Goal: Communication & Community: Answer question/provide support

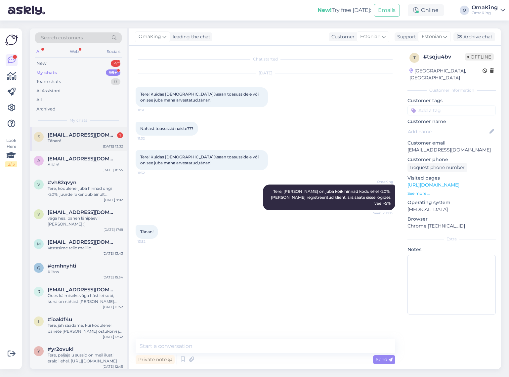
click at [76, 134] on span "[EMAIL_ADDRESS][DOMAIN_NAME]" at bounding box center [82, 135] width 69 height 6
click at [153, 344] on textarea at bounding box center [266, 346] width 260 height 14
drag, startPoint x: 85, startPoint y: 162, endPoint x: 81, endPoint y: 159, distance: 5.2
click at [84, 161] on div "[EMAIL_ADDRESS][DOMAIN_NAME] Aitäh!" at bounding box center [85, 162] width 75 height 12
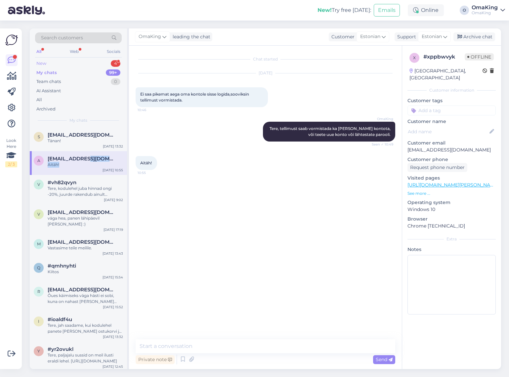
click at [36, 62] on div "New" at bounding box center [41, 63] width 10 height 7
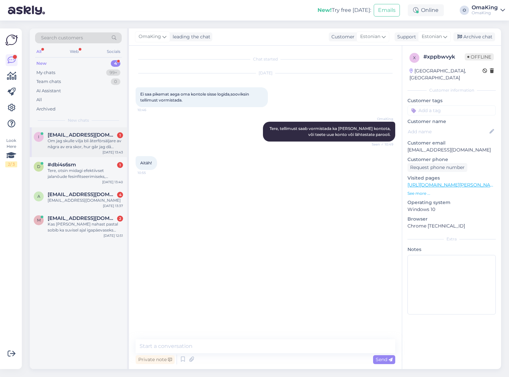
click at [64, 131] on div "i [EMAIL_ADDRESS][DOMAIN_NAME] 1 Om jag skulle vilja bli återförsäljare av någr…" at bounding box center [78, 142] width 97 height 30
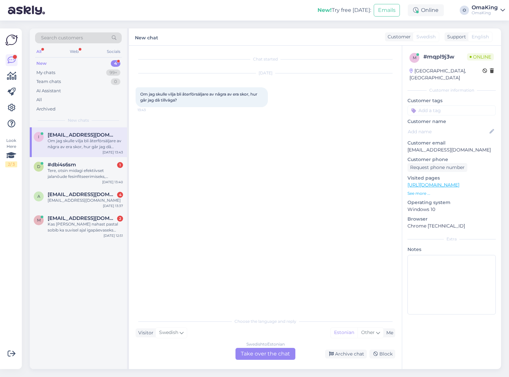
click at [259, 355] on div "Swedish to Estonian Take over the chat" at bounding box center [265, 354] width 60 height 12
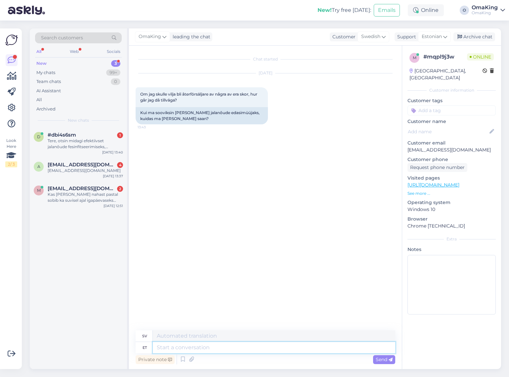
click at [169, 348] on textarea at bounding box center [274, 347] width 242 height 11
type textarea "Tere"
type textarea "Hej"
type textarea "Tere,"
type textarea "Hej,"
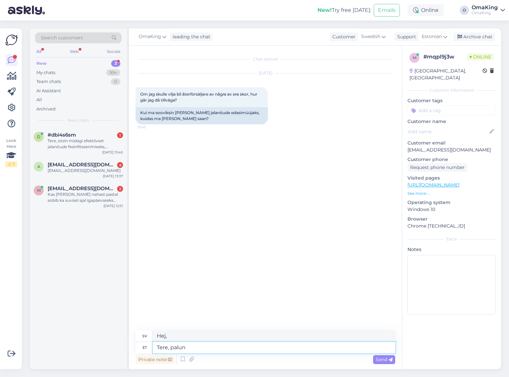
type textarea "Tere, palun"
type textarea "Hej, tack."
type textarea "Tere, palun kirjutage"
type textarea "Hej, skriv gärna."
type textarea "Tere, palun kirjutage merike"
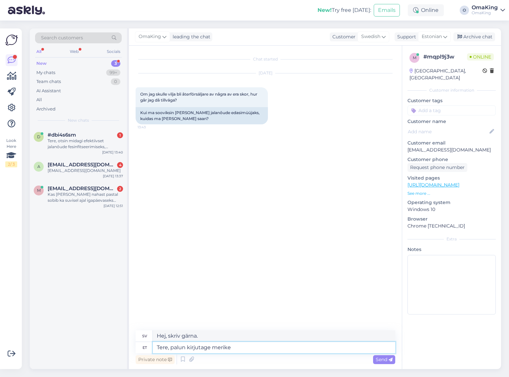
type textarea "Hej, snälla skriv till mig."
type textarea "Tere, palun kirjutage [EMAIL_ADDRESS][DOMAIN_NAME]"
type textarea "Hej, vänligen skriv till [EMAIL_ADDRESS]"
type textarea "Tere, palun kirjutage [EMAIL_ADDRESS][DOMAIN_NAME]"
type textarea "Hej, vänligen skriv till [EMAIL_ADDRESS][DOMAIN_NAME]"
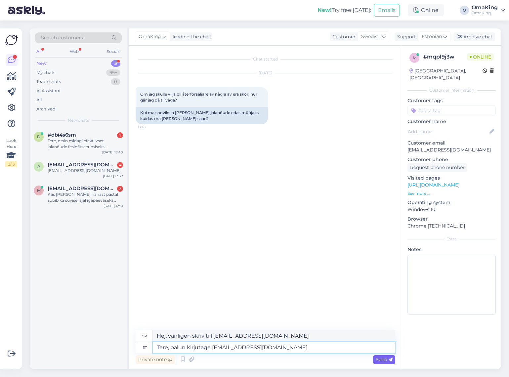
type textarea "Tere, palun kirjutage [EMAIL_ADDRESS][DOMAIN_NAME]"
click at [376, 357] on span "Send" at bounding box center [384, 360] width 17 height 6
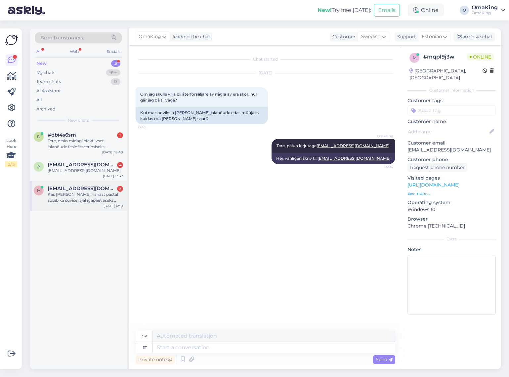
click at [73, 197] on div "Kas [PERSON_NAME] nahast pastal sobib ka suvisel ajal igapäevaseks kandmiseks?" at bounding box center [85, 197] width 75 height 12
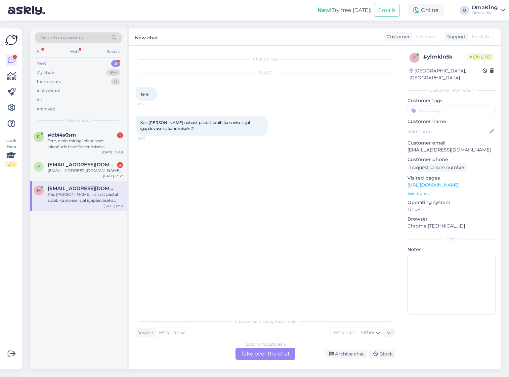
click at [268, 352] on div "Estonian to Estonian Take over the chat" at bounding box center [265, 354] width 60 height 12
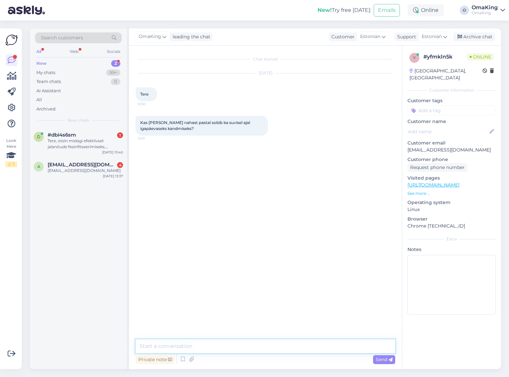
click at [211, 348] on textarea at bounding box center [266, 346] width 260 height 14
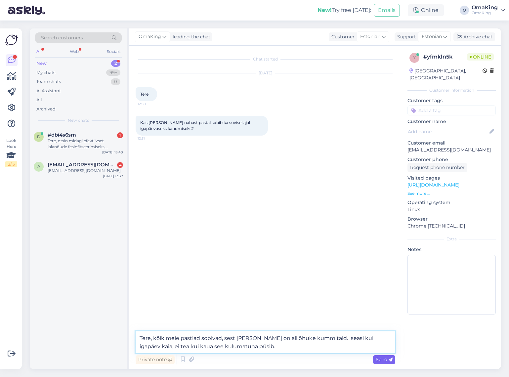
type textarea "Tere, kõik meie pastlad sobivad, sest [PERSON_NAME] on all õhuke kummitald. Ise…"
click at [383, 357] on span "Send" at bounding box center [384, 360] width 17 height 6
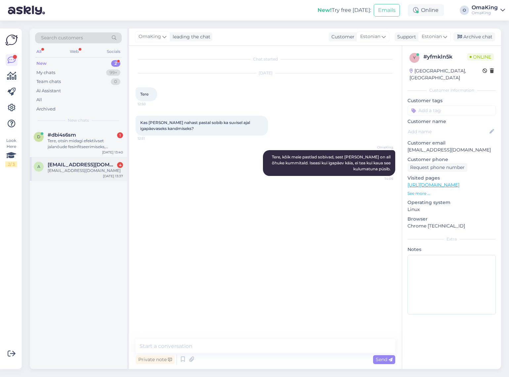
click at [71, 160] on div "a [EMAIL_ADDRESS][DOMAIN_NAME] 4 [EMAIL_ADDRESS][DOMAIN_NAME] [DATE] 13:37" at bounding box center [78, 169] width 97 height 24
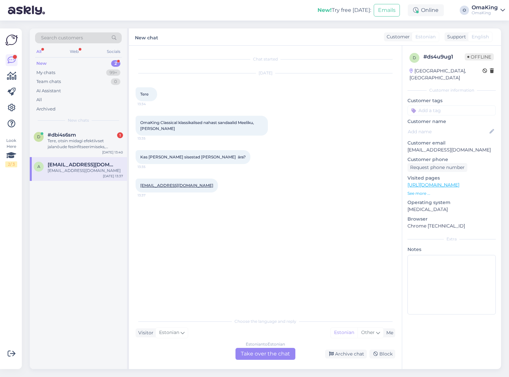
click at [262, 353] on div "Estonian to Estonian Take over the chat" at bounding box center [265, 354] width 60 height 12
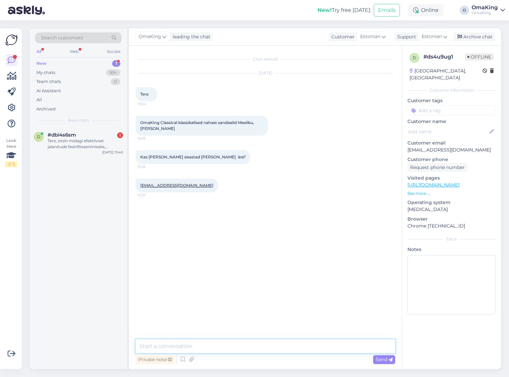
click at [214, 347] on textarea at bounding box center [266, 346] width 260 height 14
click at [247, 345] on textarea "Tere, tald ei käi [PERSON_NAME]. Mudelitel millle käib on kirjas et vahetatava" at bounding box center [266, 346] width 260 height 14
click at [241, 347] on textarea "Tere, tald ei käi [PERSON_NAME]. Mudelitel milllel käib on kirjas et vahetatava" at bounding box center [266, 346] width 260 height 14
click at [330, 345] on textarea "Tere, tald ei käi [PERSON_NAME]. Mudelitel millel käib on kirjas et vahetatava" at bounding box center [266, 346] width 260 height 14
type textarea "Tere, tald ei käi [PERSON_NAME]. Mudelitel millel käib on kirjas et vahetatava …"
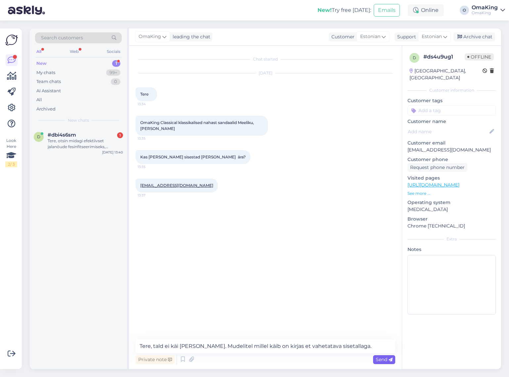
click at [381, 356] on div "Send" at bounding box center [384, 359] width 22 height 9
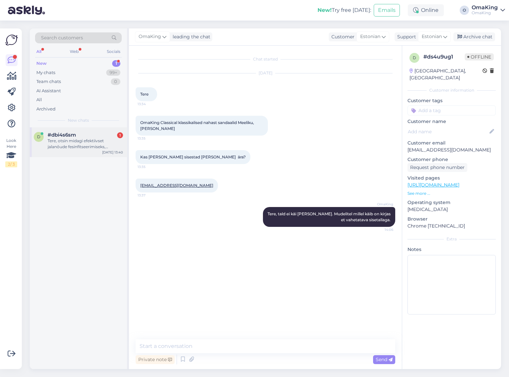
click at [73, 143] on div "Tere, otsin midagi efektiivset jalanõude fesinfitseerimiseks, seestpoolt?" at bounding box center [85, 144] width 75 height 12
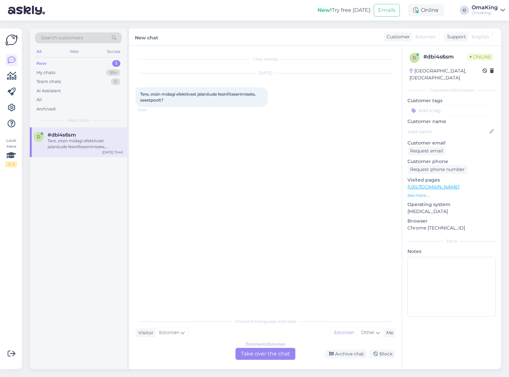
click at [250, 352] on div "Estonian to Estonian Take over the chat" at bounding box center [265, 354] width 60 height 12
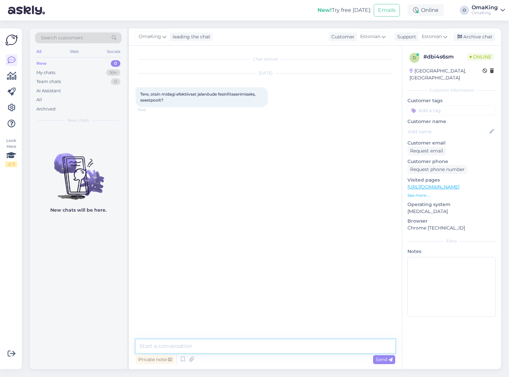
click at [158, 345] on textarea at bounding box center [266, 346] width 260 height 14
drag, startPoint x: 336, startPoint y: 345, endPoint x: 316, endPoint y: 345, distance: 20.2
click at [316, 345] on textarea "Tere, meil selleks kaks toodet. Vaadake hooldustoodete alt, seal on Collonil" at bounding box center [266, 346] width 260 height 14
click at [284, 344] on textarea "Tere, meil selleks kaks toodet. Vaadake hooldustoodete alt, seal on" at bounding box center [266, 346] width 260 height 14
click at [324, 347] on textarea "Tere, meil selleks kaks toodet. Vaadake hooldusvahendite alt, seal on" at bounding box center [266, 346] width 260 height 14
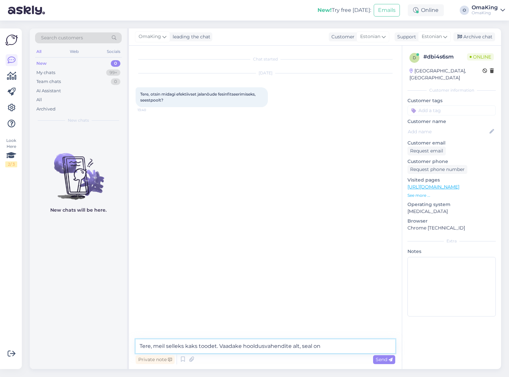
paste textarea "[URL][DOMAIN_NAME]"
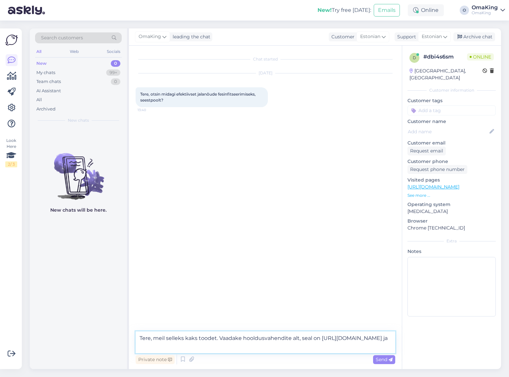
paste textarea "[URL][DOMAIN_NAME]"
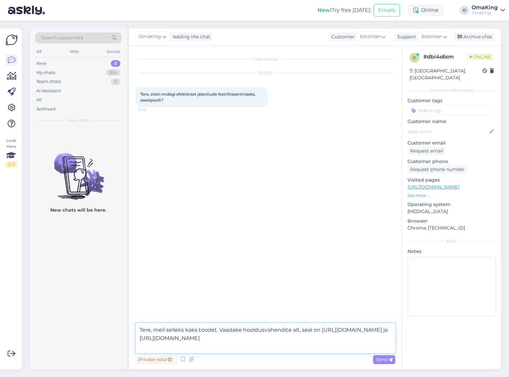
click at [227, 347] on textarea "Tere, meil selleks kaks toodet. Vaadake hooldusvahendite alt, seal on [URL][DOM…" at bounding box center [266, 338] width 260 height 30
type textarea "Tere, meil selleks kaks toodet. Vaadake hooldusvahendite alt, seal on [URL][DOM…"
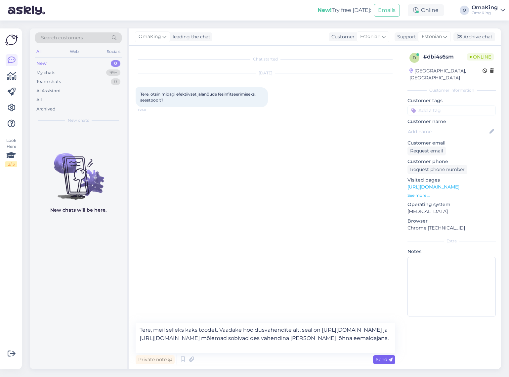
click at [380, 360] on span "Send" at bounding box center [384, 360] width 17 height 6
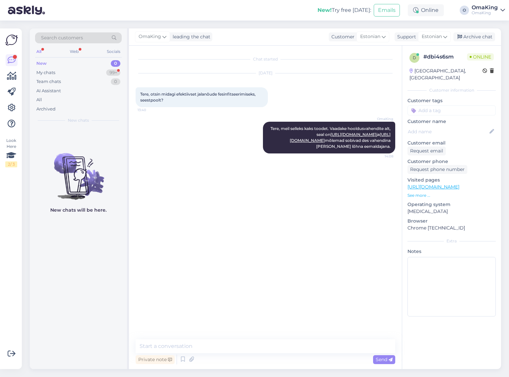
click at [43, 64] on div "New" at bounding box center [41, 63] width 10 height 7
click at [45, 72] on div "My chats" at bounding box center [45, 72] width 19 height 7
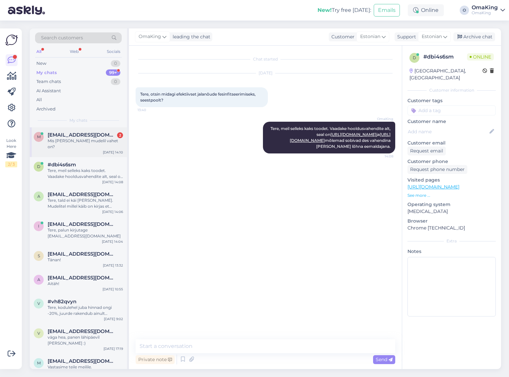
click at [64, 136] on span "[EMAIL_ADDRESS][DOMAIN_NAME]" at bounding box center [82, 135] width 69 height 6
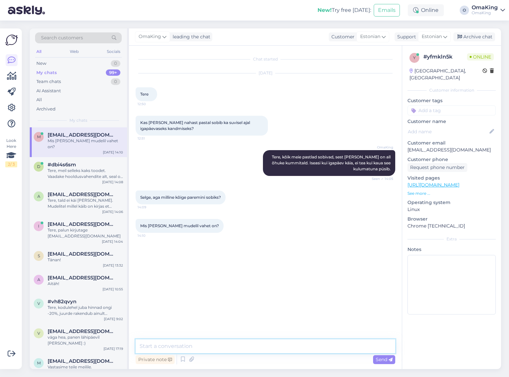
click at [168, 345] on textarea at bounding box center [266, 346] width 260 height 14
type textarea "m"
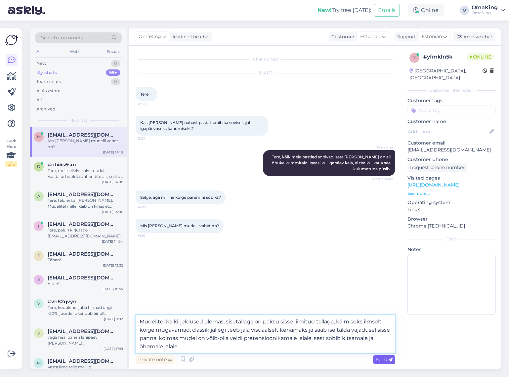
type textarea "Mudelitel ka kirjeldused olemas, sisetallaga on paksu sisse liimitud tallaga, k…"
click at [380, 358] on span "Send" at bounding box center [384, 360] width 17 height 6
